Goal: Information Seeking & Learning: Understand process/instructions

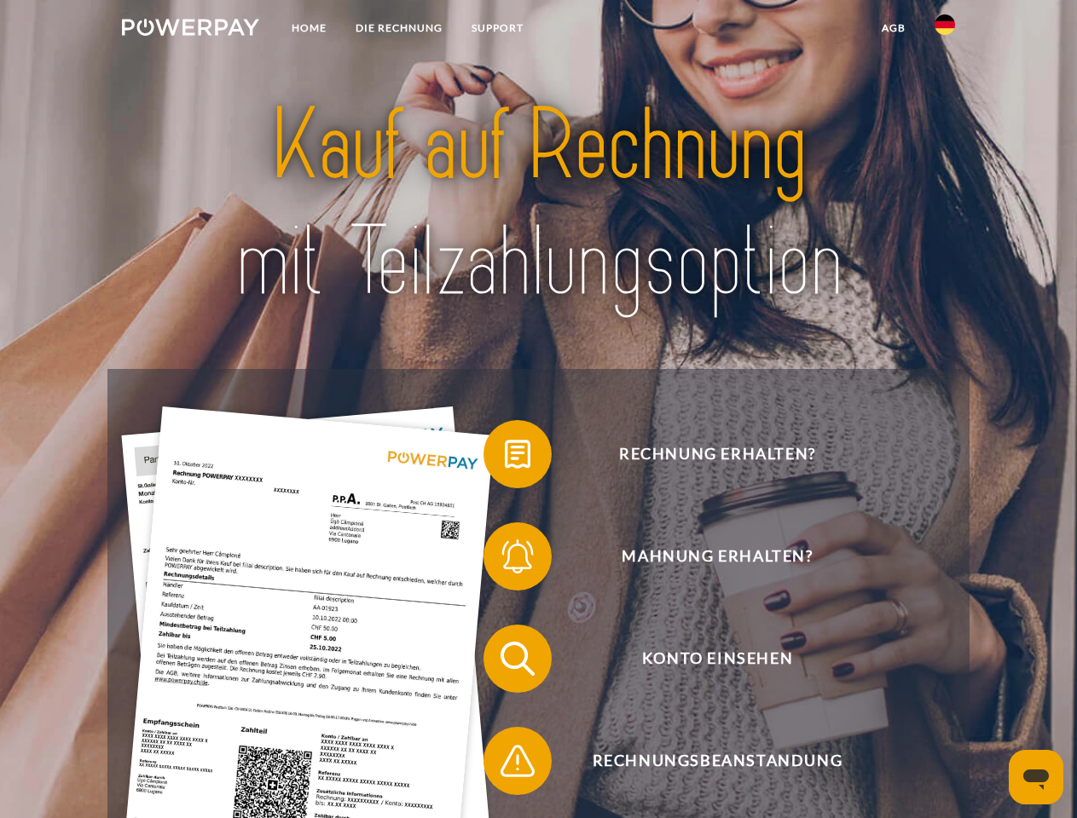
click at [190, 30] on img at bounding box center [190, 27] width 137 height 17
click at [944, 30] on img at bounding box center [944, 24] width 20 height 20
click at [892, 28] on link "agb" at bounding box center [893, 28] width 53 height 31
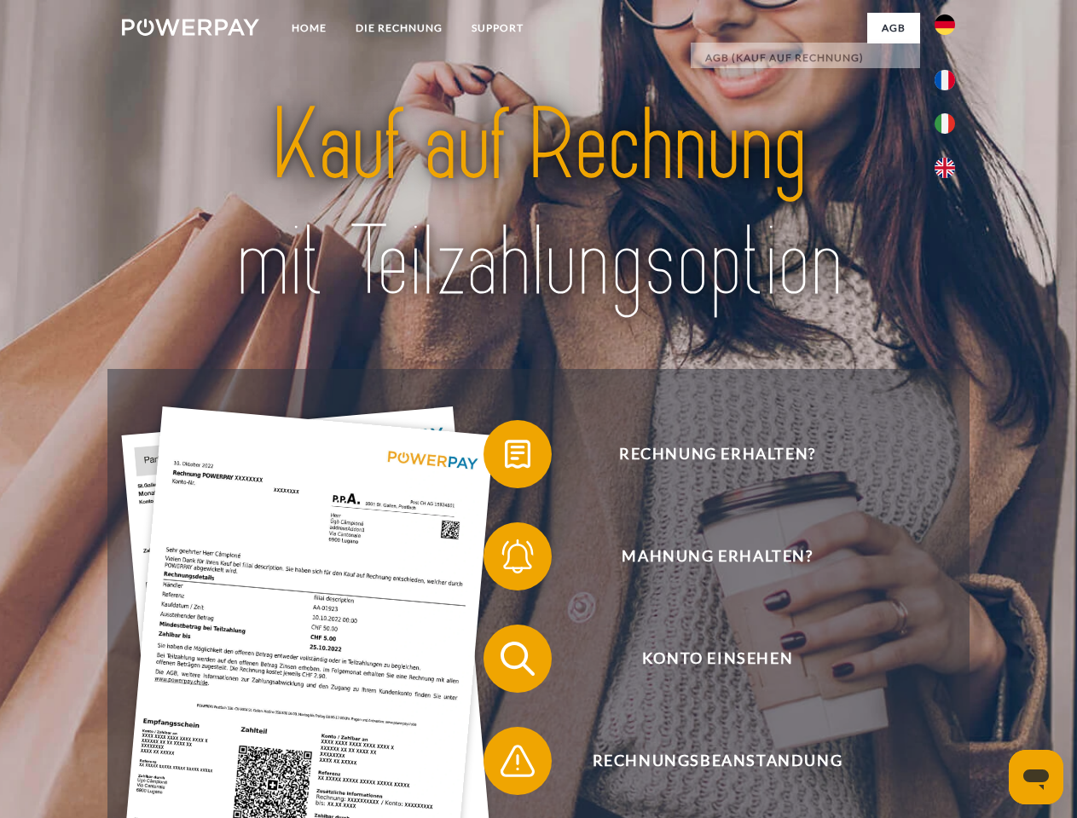
click at [505, 458] on span at bounding box center [491, 454] width 85 height 85
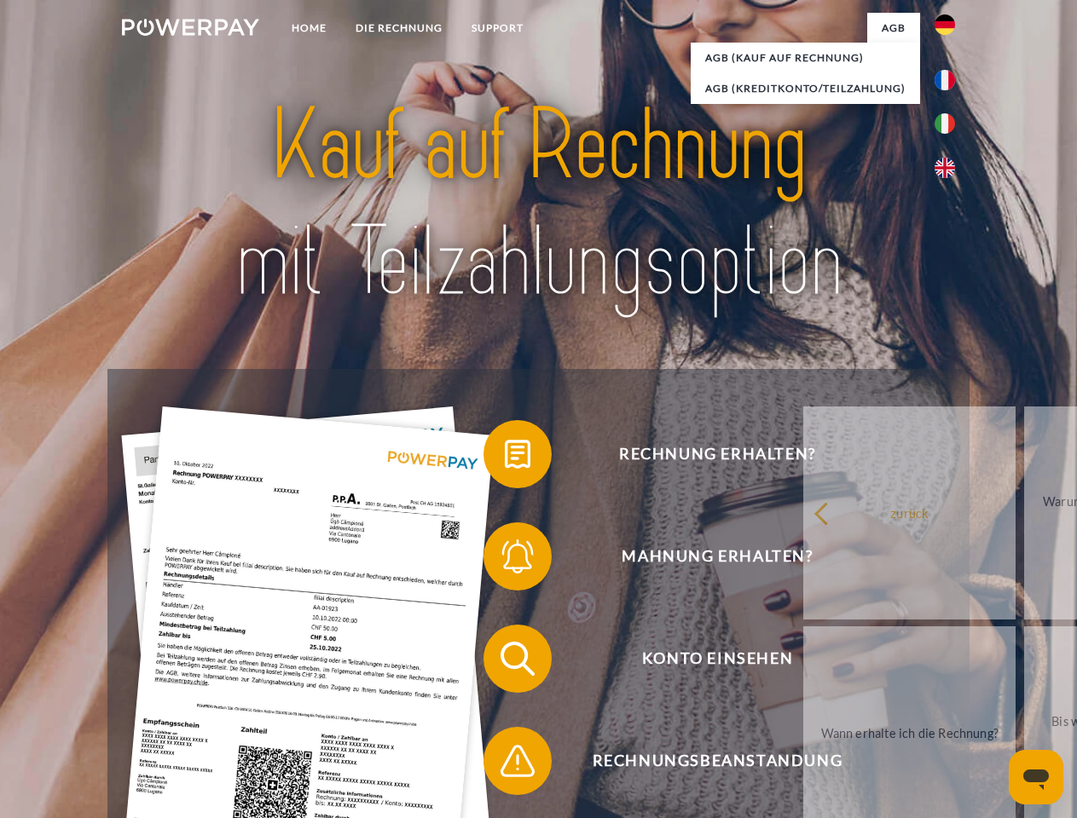
click at [505, 560] on div "Rechnung erhalten? Mahnung erhalten? Konto einsehen" at bounding box center [537, 710] width 861 height 682
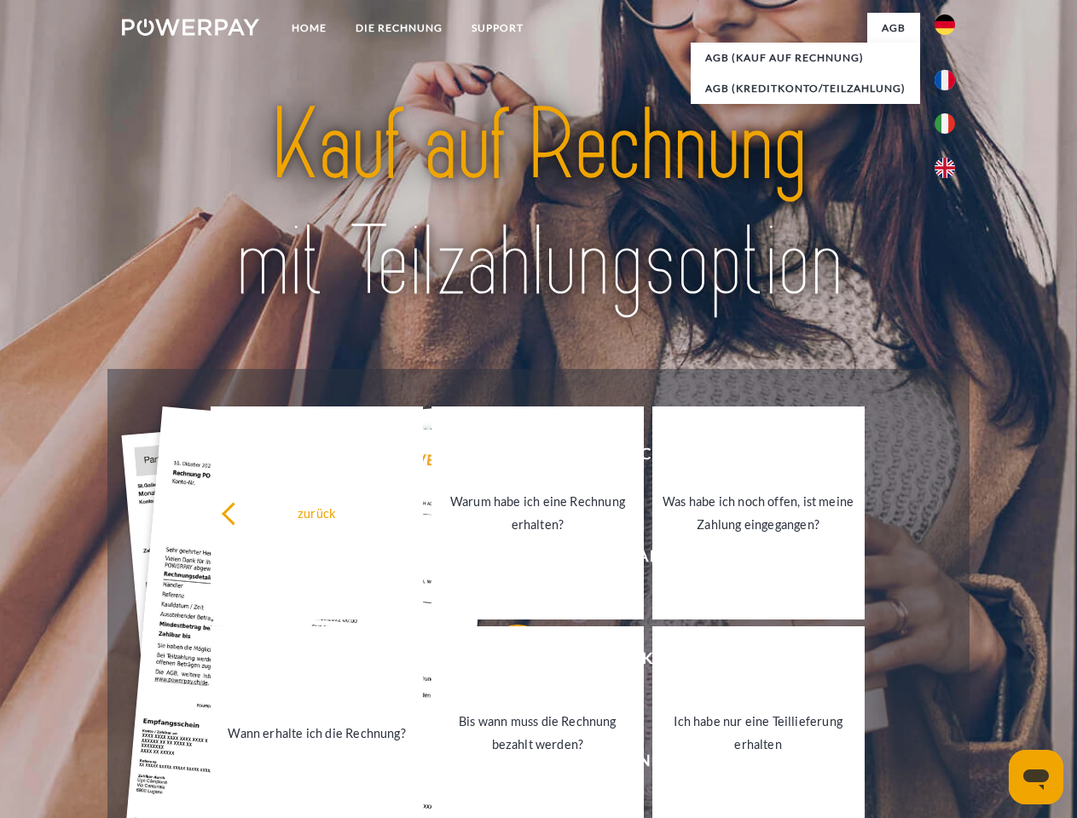
click at [505, 662] on link "Bis wann muss die Rechnung bezahlt werden?" at bounding box center [537, 733] width 212 height 213
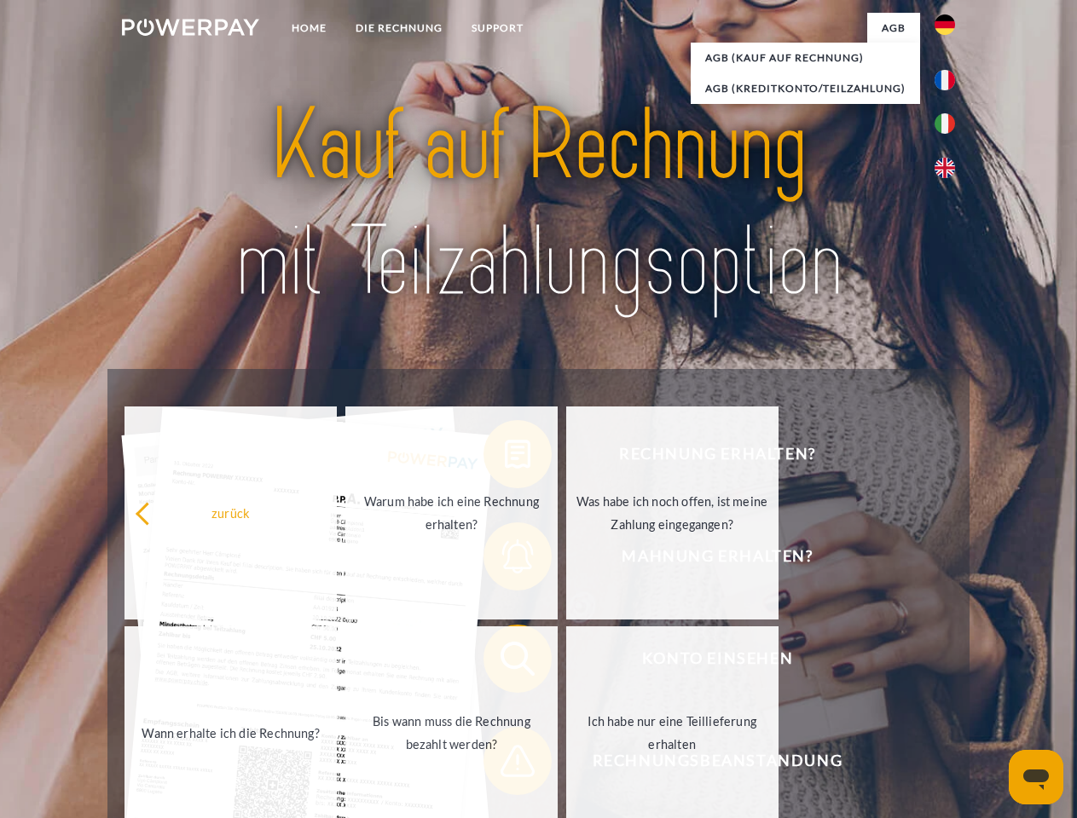
click at [505, 765] on div "zurück Warum habe ich eine Rechnung erhalten? Was habe ich noch offen, ist mein…" at bounding box center [451, 623] width 689 height 440
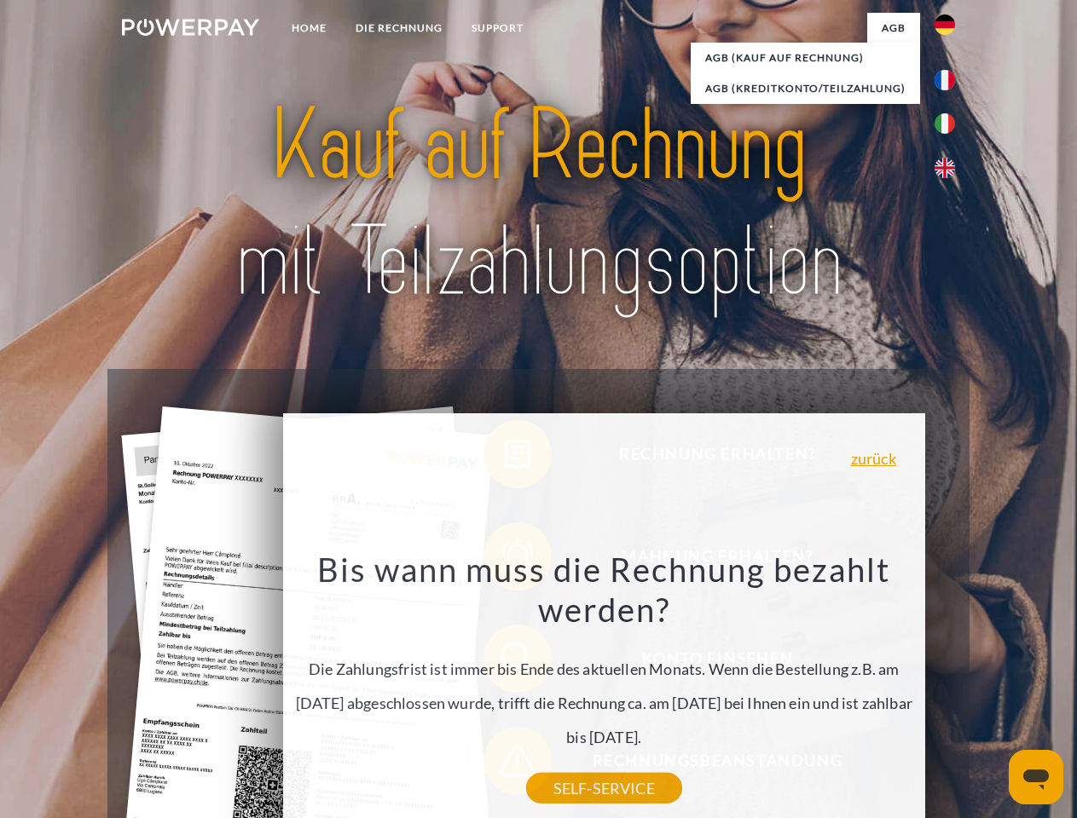
click at [1036, 777] on icon "Messaging-Fenster öffnen" at bounding box center [1036, 780] width 26 height 20
